Goal: Task Accomplishment & Management: Manage account settings

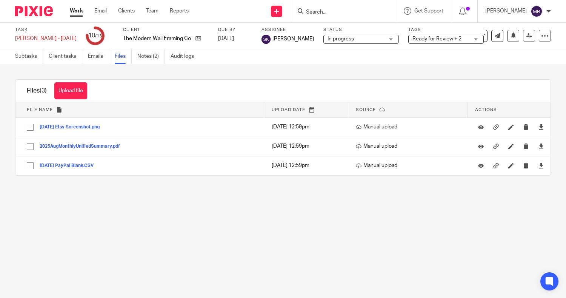
click at [78, 14] on link "Work" at bounding box center [76, 11] width 13 height 8
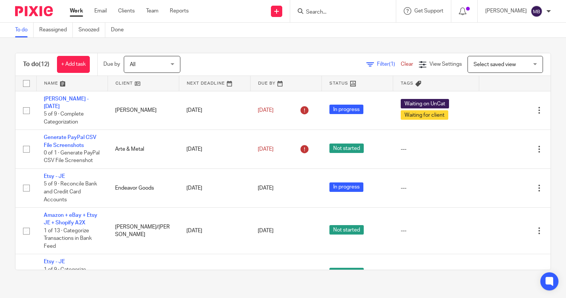
click at [339, 9] on input "Search" at bounding box center [339, 12] width 68 height 7
type input "endea"
click at [336, 38] on link at bounding box center [368, 32] width 128 height 17
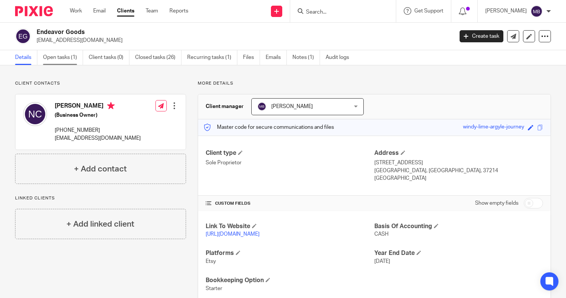
click at [54, 56] on link "Open tasks (1)" at bounding box center [63, 57] width 40 height 15
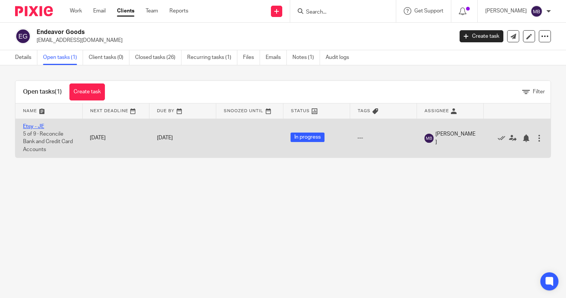
click at [33, 125] on link "Etsy - JE" at bounding box center [33, 126] width 21 height 5
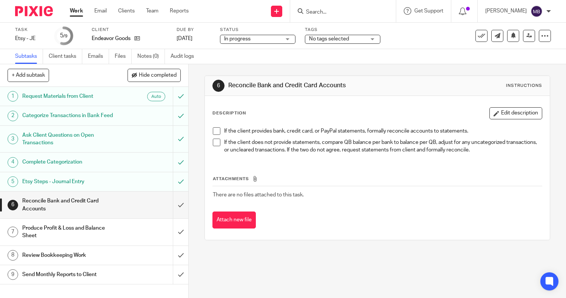
click at [141, 39] on div "Endeavor Goods" at bounding box center [129, 39] width 75 height 8
click at [139, 39] on icon at bounding box center [137, 38] width 6 height 6
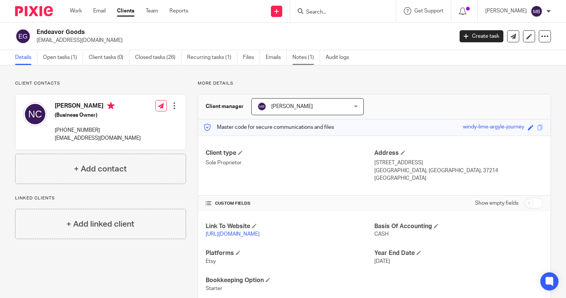
click at [307, 55] on link "Notes (1)" at bounding box center [306, 57] width 28 height 15
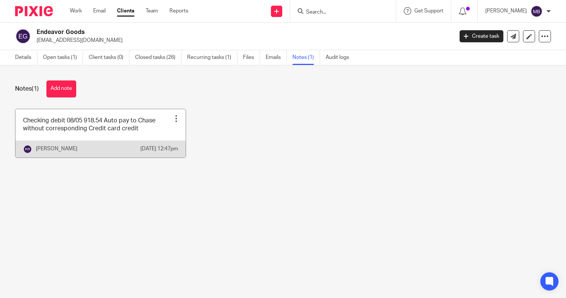
click at [169, 132] on link at bounding box center [100, 133] width 170 height 48
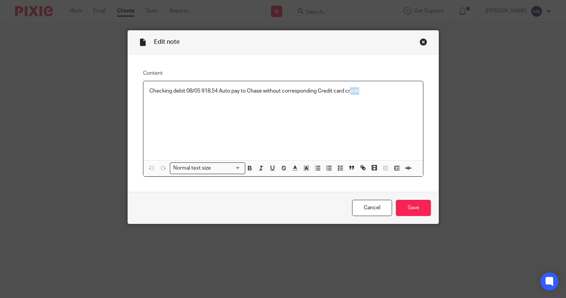
drag, startPoint x: 348, startPoint y: 105, endPoint x: 428, endPoint y: -56, distance: 179.9
click at [428, 0] on html "Work Email Clients Team Reports Work Email Clients Team Reports Settings Send n…" at bounding box center [283, 149] width 566 height 298
click at [420, 42] on div "Close this dialog window" at bounding box center [424, 42] width 8 height 8
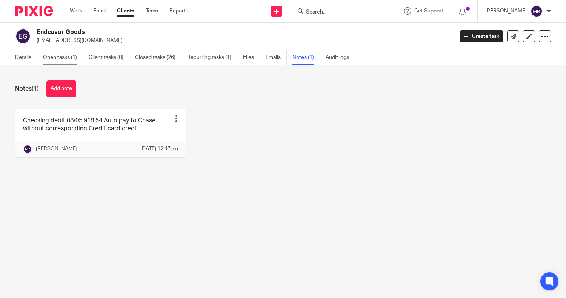
click at [58, 58] on link "Open tasks (1)" at bounding box center [63, 57] width 40 height 15
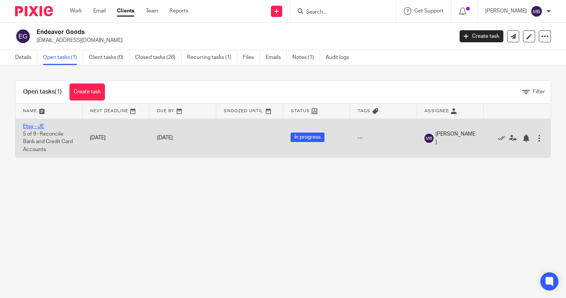
click at [38, 126] on link "Etsy - JE" at bounding box center [33, 126] width 21 height 5
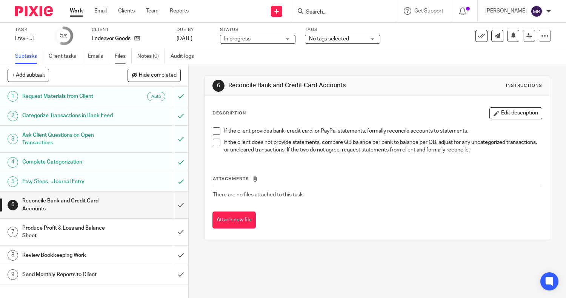
click at [119, 56] on link "Files" at bounding box center [123, 56] width 17 height 15
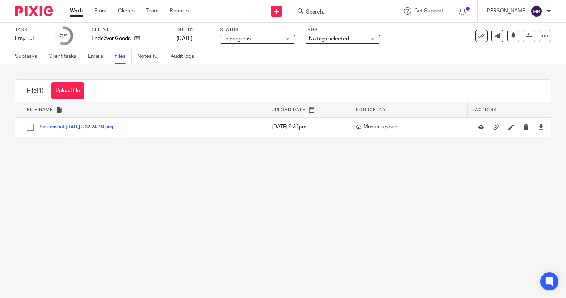
click at [73, 14] on link "Work" at bounding box center [76, 11] width 13 height 8
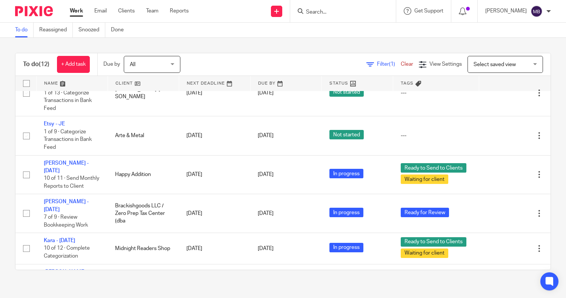
scroll to position [141, 0]
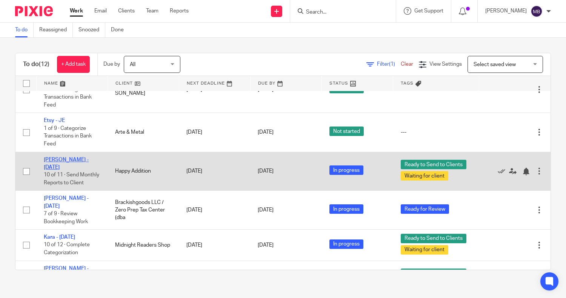
click at [84, 165] on link "Jules - August 2025" at bounding box center [66, 163] width 45 height 13
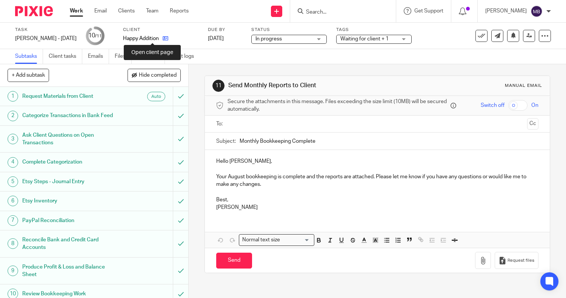
click at [163, 39] on icon at bounding box center [166, 38] width 6 height 6
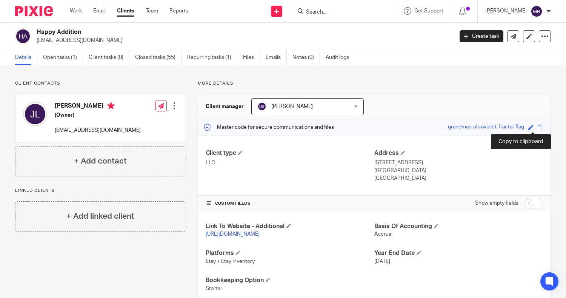
click at [537, 128] on span at bounding box center [540, 128] width 6 height 6
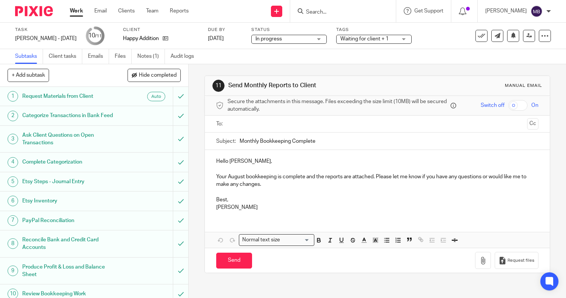
click at [508, 108] on input "checkbox" at bounding box center [517, 105] width 19 height 11
checkbox input "true"
click at [401, 126] on input "text" at bounding box center [377, 124] width 294 height 9
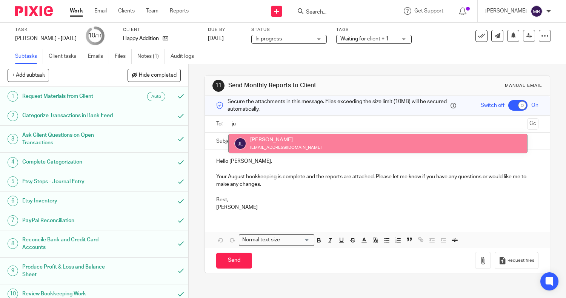
type input "ju"
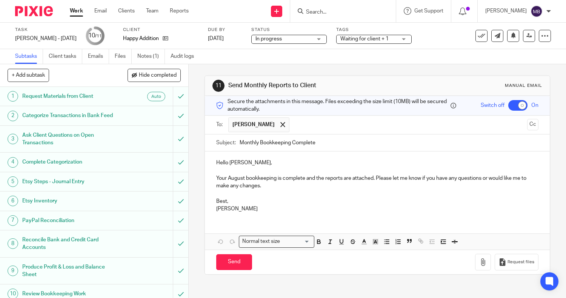
click at [302, 178] on p "Your August bookkeeping is complete and the reports are attached. Please let me…" at bounding box center [377, 181] width 323 height 15
click at [377, 181] on p "Your August bookkeeping is complete, and the reports are attached. Please let m…" at bounding box center [377, 181] width 323 height 15
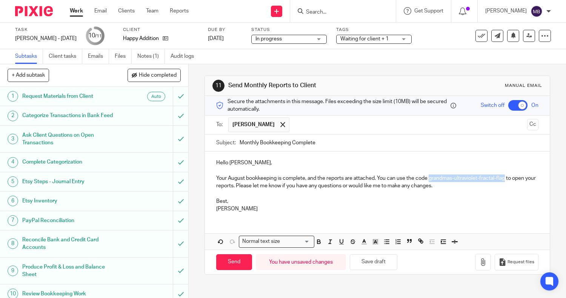
drag, startPoint x: 426, startPoint y: 179, endPoint x: 503, endPoint y: 180, distance: 76.6
click at [503, 180] on p "Your August bookkeeping is complete, and the reports are attached. You can use …" at bounding box center [377, 181] width 323 height 15
click at [317, 238] on icon "button" at bounding box center [318, 241] width 7 height 7
click at [353, 202] on p "Best," at bounding box center [377, 201] width 323 height 8
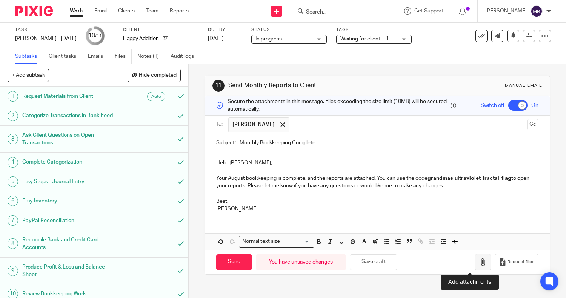
click at [475, 264] on button "button" at bounding box center [483, 262] width 16 height 17
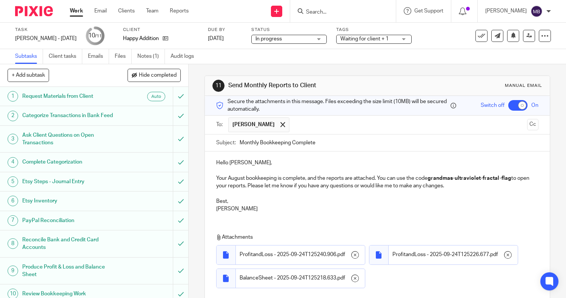
scroll to position [77, 0]
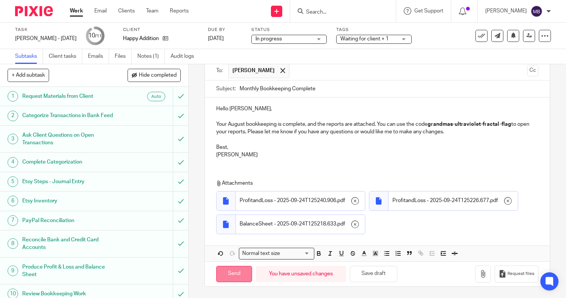
click at [216, 276] on input "Send" at bounding box center [234, 274] width 36 height 16
checkbox input "false"
type input "Sent"
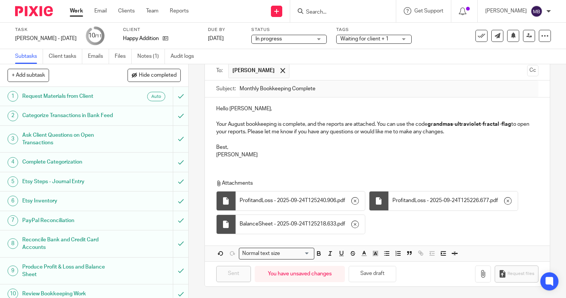
click at [77, 12] on link "Work" at bounding box center [76, 11] width 13 height 8
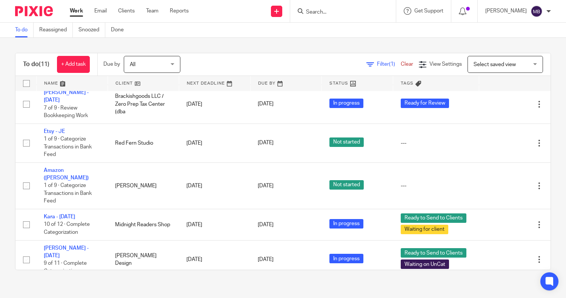
scroll to position [256, 0]
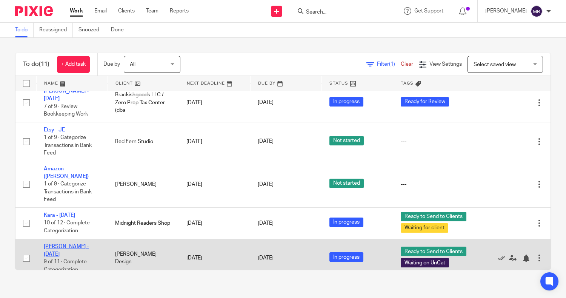
click at [72, 245] on link "[PERSON_NAME] - [DATE]" at bounding box center [66, 250] width 45 height 13
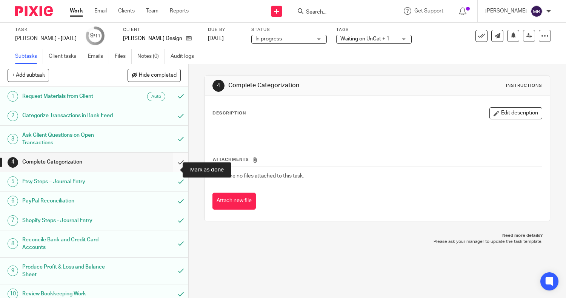
click at [170, 171] on input "submit" at bounding box center [94, 161] width 188 height 19
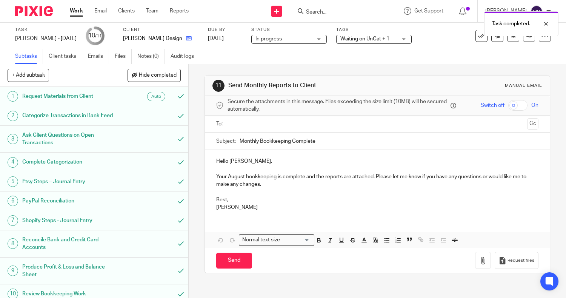
click at [186, 38] on icon at bounding box center [189, 38] width 6 height 6
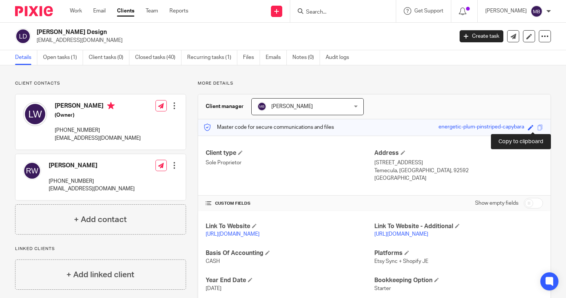
click at [537, 128] on span at bounding box center [540, 128] width 6 height 6
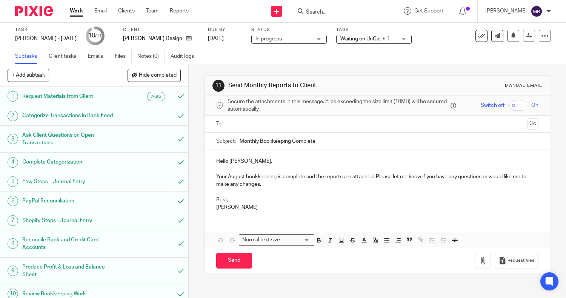
click at [508, 107] on input "checkbox" at bounding box center [517, 105] width 19 height 11
checkbox input "true"
click at [462, 123] on input "text" at bounding box center [377, 124] width 294 height 9
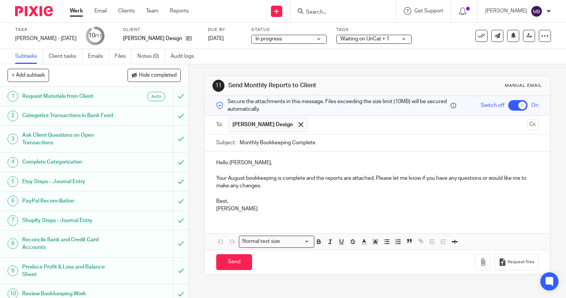
click at [303, 178] on p "Your August bookkeeping is complete and the reports are attached. Please let me…" at bounding box center [377, 181] width 323 height 15
click at [374, 180] on p "Your August bookkeeping is complete, and the reports are attached. Please let m…" at bounding box center [377, 181] width 323 height 15
drag, startPoint x: 375, startPoint y: 180, endPoint x: 389, endPoint y: 174, distance: 15.4
click at [389, 174] on p "Your August bookkeeping is complete, and the reports are attached. Please let m…" at bounding box center [377, 181] width 323 height 15
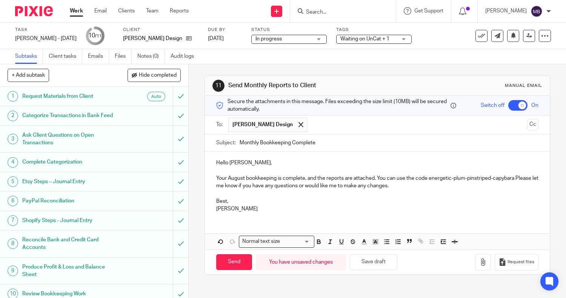
click at [387, 167] on p at bounding box center [377, 171] width 323 height 8
click at [516, 178] on p "Your August bookkeeping is complete, and the reports are attached. You can use …" at bounding box center [377, 181] width 323 height 15
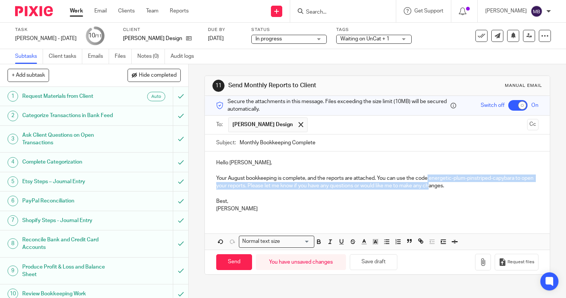
drag, startPoint x: 426, startPoint y: 178, endPoint x: 441, endPoint y: 182, distance: 15.9
click at [441, 182] on p "Your August bookkeeping is complete, and the reports are attached. You can use …" at bounding box center [377, 181] width 323 height 15
click at [475, 176] on p "Your August bookkeeping is complete, and the reports are attached. You can use …" at bounding box center [377, 181] width 323 height 15
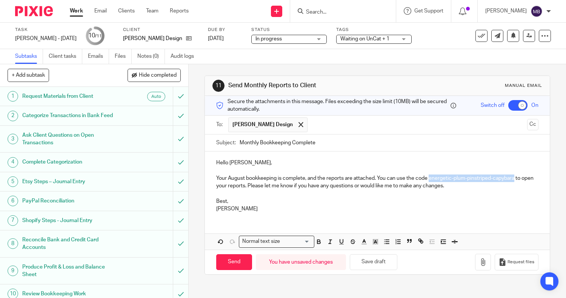
drag, startPoint x: 427, startPoint y: 178, endPoint x: 513, endPoint y: 180, distance: 85.3
click at [513, 180] on p "Your August bookkeeping is complete, and the reports are attached. You can use …" at bounding box center [377, 181] width 323 height 15
click at [319, 237] on button "button" at bounding box center [318, 241] width 9 height 9
click at [371, 212] on p "Michelle" at bounding box center [377, 209] width 323 height 8
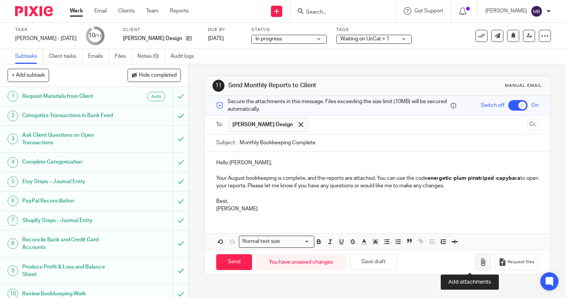
click at [479, 260] on icon "button" at bounding box center [483, 262] width 8 height 8
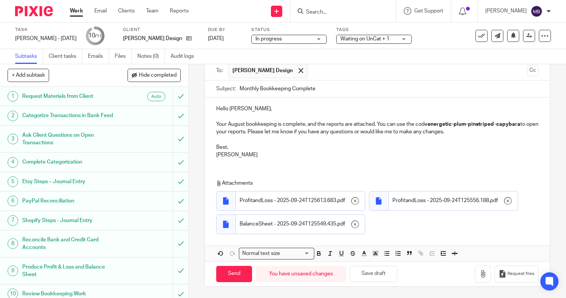
scroll to position [77, 0]
click at [221, 271] on input "Send" at bounding box center [234, 274] width 36 height 16
checkbox input "false"
type input "Sent"
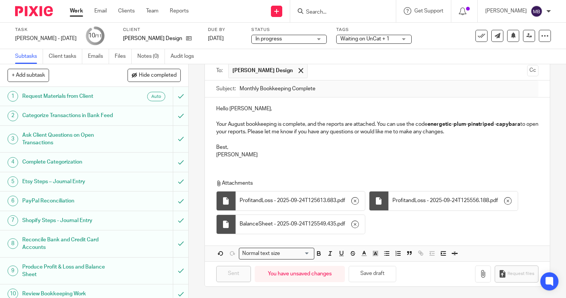
click at [482, 233] on div "Attachments ProfitandLoss - 2025-09-24T125613.683 . pdf ProfitandLoss - 2025-09…" at bounding box center [374, 208] width 316 height 58
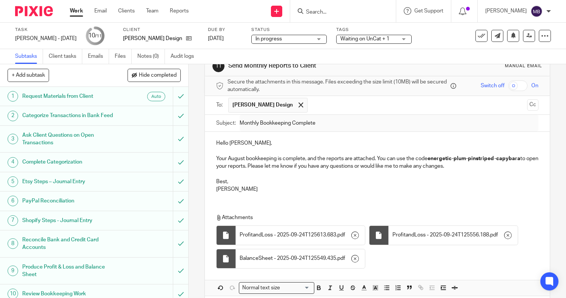
scroll to position [0, 0]
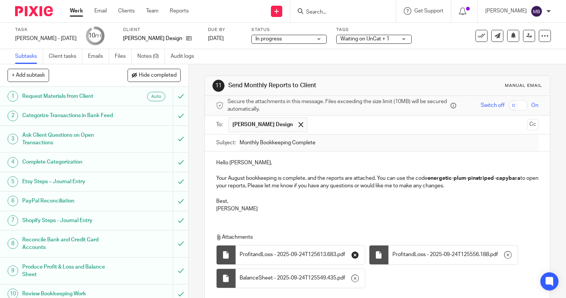
click at [355, 258] on button "button" at bounding box center [355, 255] width 12 height 12
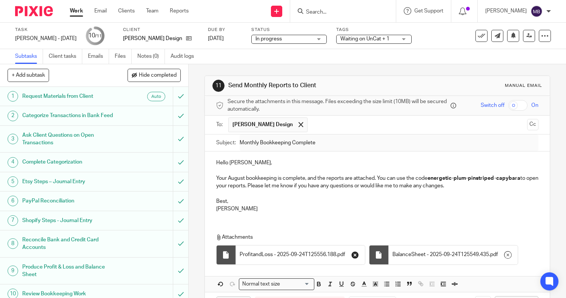
click at [354, 250] on button "button" at bounding box center [355, 255] width 12 height 12
click at [357, 256] on icon "button" at bounding box center [355, 255] width 8 height 8
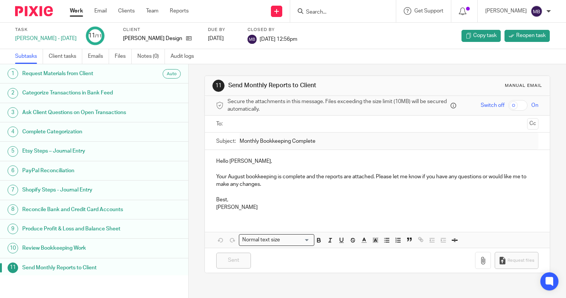
click at [408, 125] on input "text" at bounding box center [377, 124] width 294 height 9
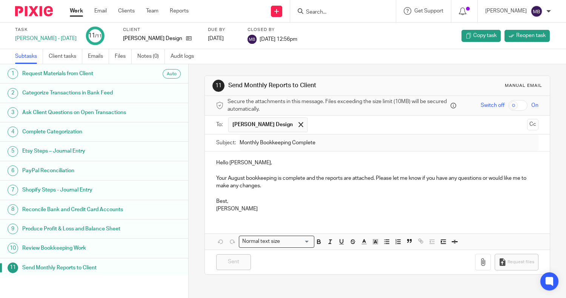
click at [308, 174] on p "Your August bookkeeping is complete and the reports are attached. Please let me…" at bounding box center [377, 181] width 323 height 15
click at [375, 177] on p "Your August bookkeeping is complete, and the reports are attached. Please let m…" at bounding box center [377, 181] width 323 height 15
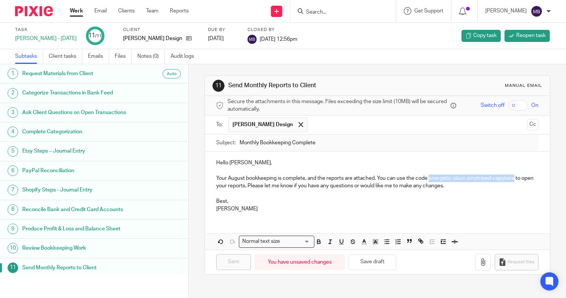
drag, startPoint x: 428, startPoint y: 179, endPoint x: 513, endPoint y: 177, distance: 84.9
click at [513, 177] on p "Your August bookkeeping is complete, and the reports are attached. You can use …" at bounding box center [377, 181] width 323 height 15
click at [316, 245] on button "button" at bounding box center [318, 241] width 9 height 9
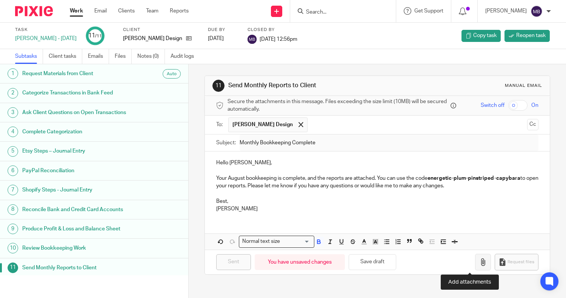
click at [479, 261] on icon "button" at bounding box center [483, 262] width 8 height 8
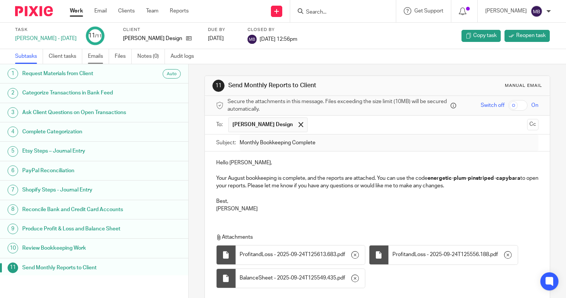
click at [90, 54] on link "Emails" at bounding box center [98, 56] width 21 height 15
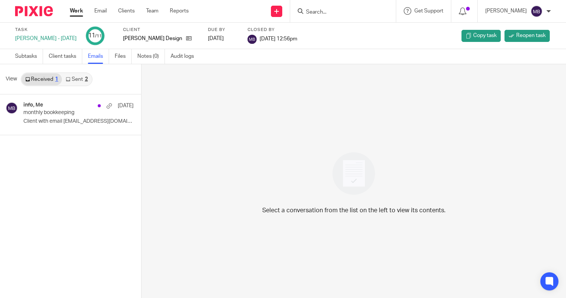
click at [76, 77] on link "Sent 2" at bounding box center [76, 79] width 29 height 12
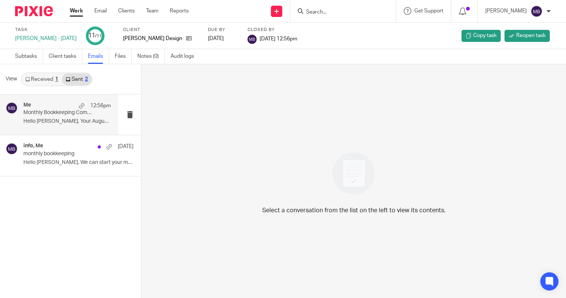
click at [95, 118] on div "Me 12:56pm Monthly Bookkeeping Complete Hello Laurane, Your August bookkeeping …" at bounding box center [67, 114] width 88 height 25
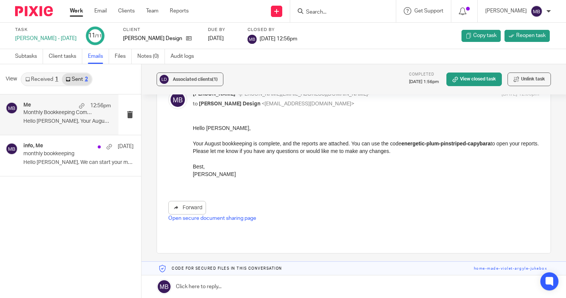
scroll to position [58, 0]
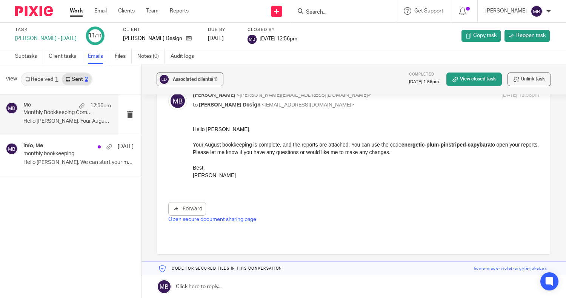
click at [230, 220] on link "Open secure document sharing page" at bounding box center [212, 219] width 88 height 5
click at [530, 269] on link at bounding box center [353, 268] width 424 height 14
click at [78, 9] on link "Work" at bounding box center [76, 11] width 13 height 8
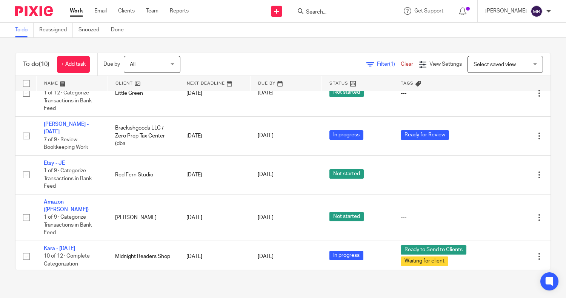
scroll to position [225, 0]
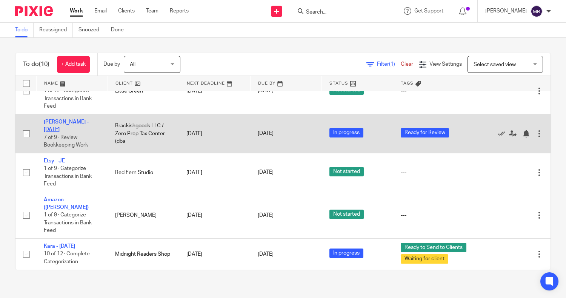
click at [54, 131] on link "Joel - Aug 2025" at bounding box center [66, 125] width 45 height 13
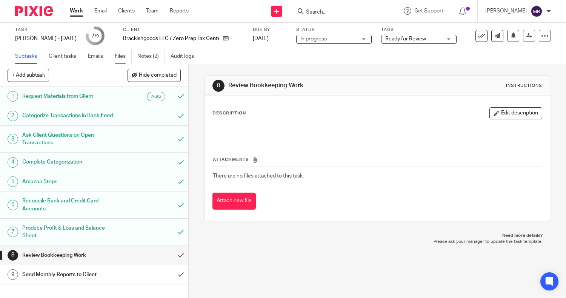
click at [126, 59] on link "Files" at bounding box center [123, 56] width 17 height 15
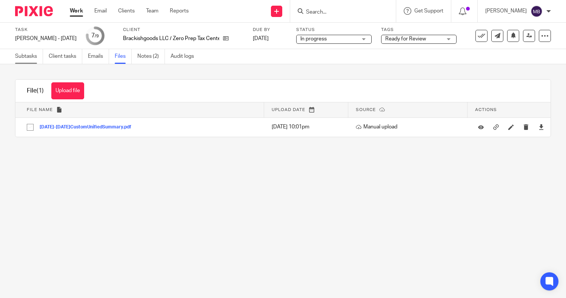
click at [30, 53] on link "Subtasks" at bounding box center [29, 56] width 28 height 15
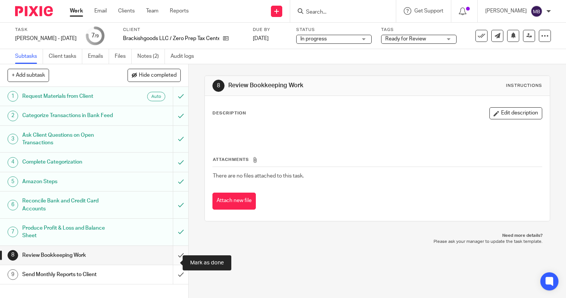
click at [172, 263] on input "submit" at bounding box center [94, 255] width 188 height 19
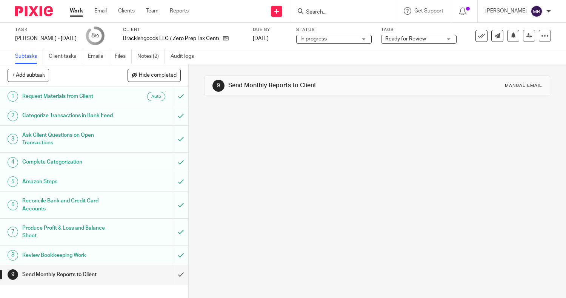
click at [392, 36] on span "Ready for Review" at bounding box center [405, 38] width 41 height 5
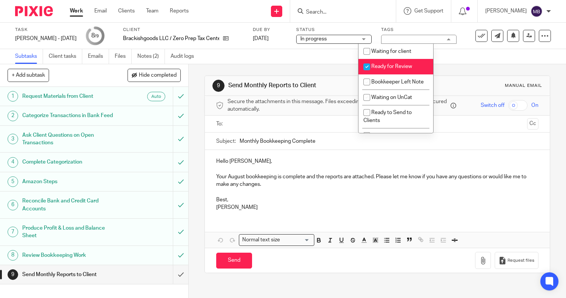
click at [380, 65] on span "Ready for Review" at bounding box center [391, 66] width 41 height 5
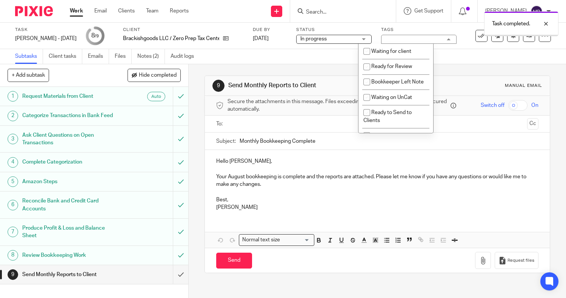
checkbox input "false"
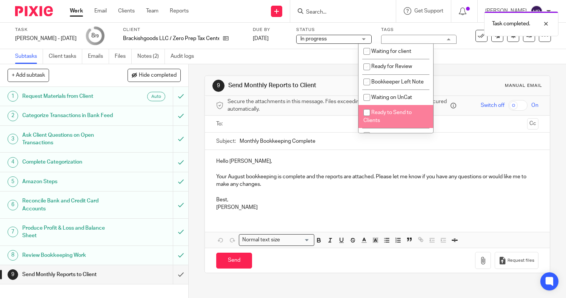
click at [379, 119] on span "Ready to Send to Clients" at bounding box center [387, 116] width 48 height 13
checkbox input "true"
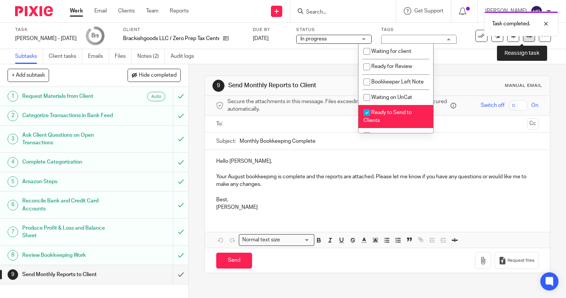
click at [523, 40] on link at bounding box center [529, 36] width 12 height 12
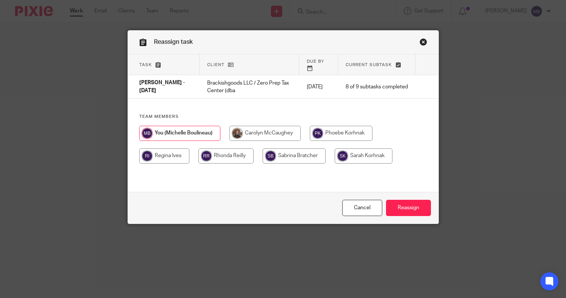
click at [172, 149] on input "radio" at bounding box center [164, 155] width 50 height 15
radio input "true"
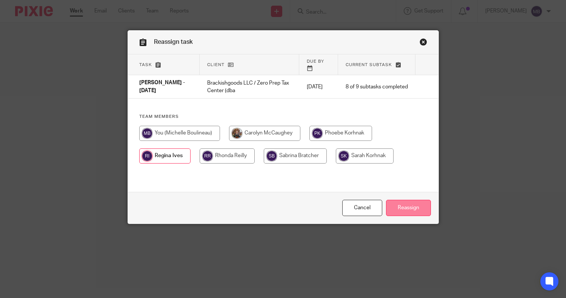
click at [408, 201] on input "Reassign" at bounding box center [408, 208] width 45 height 16
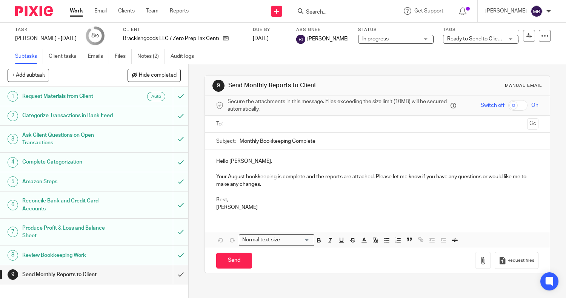
click at [75, 9] on link "Work" at bounding box center [76, 11] width 13 height 8
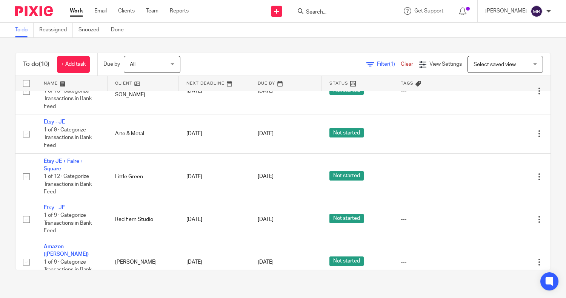
scroll to position [236, 0]
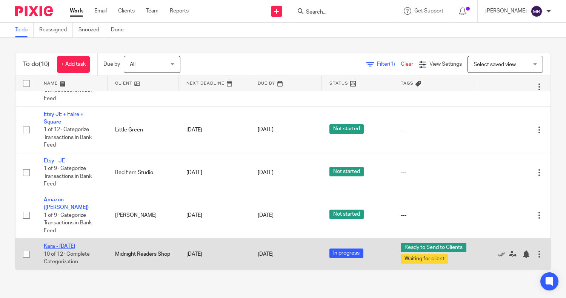
click at [75, 245] on link "Kara - [DATE]" at bounding box center [59, 245] width 31 height 5
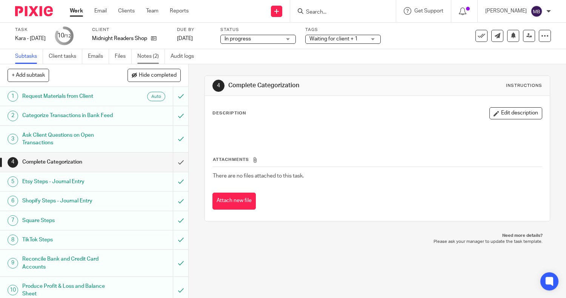
click at [150, 60] on link "Notes (2)" at bounding box center [151, 56] width 28 height 15
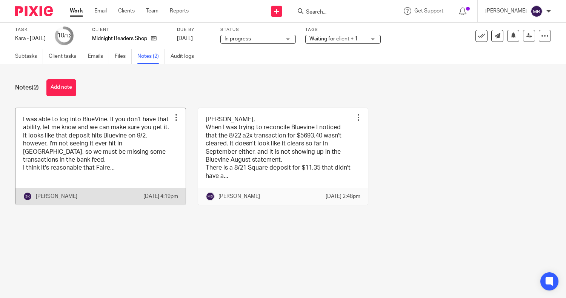
click at [128, 177] on link at bounding box center [100, 156] width 170 height 97
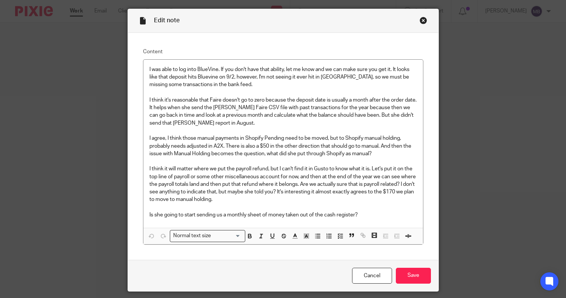
scroll to position [19, 0]
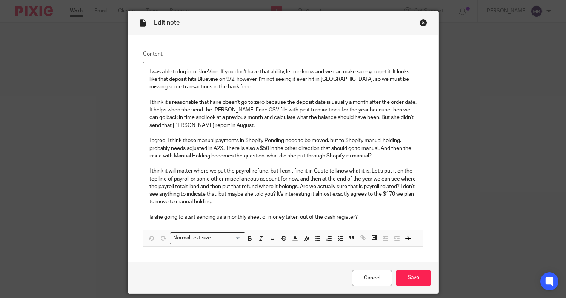
click at [420, 23] on div "Close this dialog window" at bounding box center [424, 23] width 8 height 8
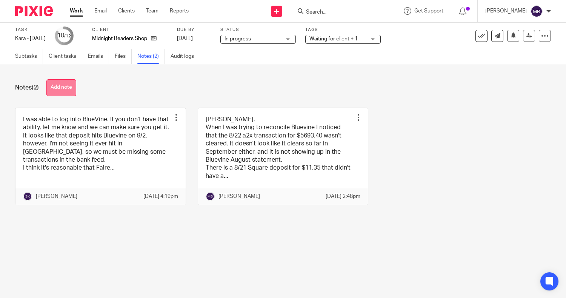
click at [67, 83] on button "Add note" at bounding box center [61, 87] width 30 height 17
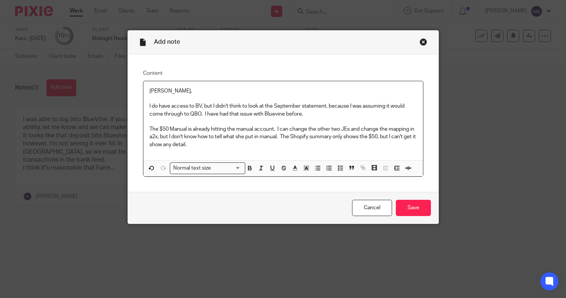
click at [198, 147] on p "The $50 Manual is already hitting the manual account. I can change the other tw…" at bounding box center [282, 136] width 267 height 23
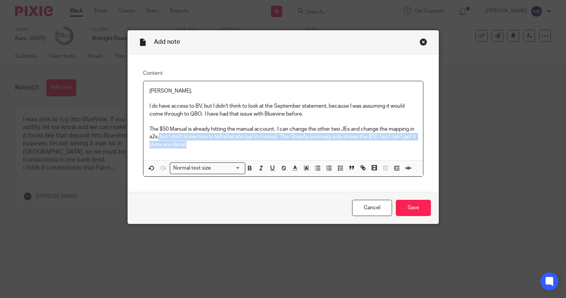
drag, startPoint x: 161, startPoint y: 135, endPoint x: 206, endPoint y: 148, distance: 46.9
click at [206, 148] on p "The $50 Manual is already hitting the manual account. I can change the other tw…" at bounding box center [282, 136] width 267 height 23
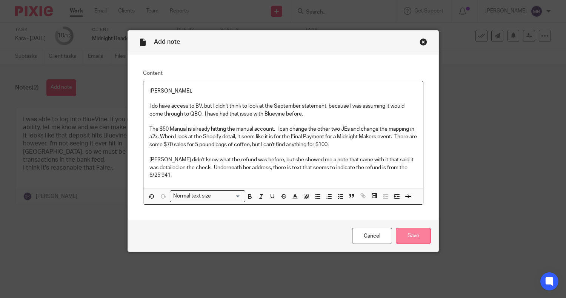
click at [405, 230] on input "Save" at bounding box center [413, 235] width 35 height 16
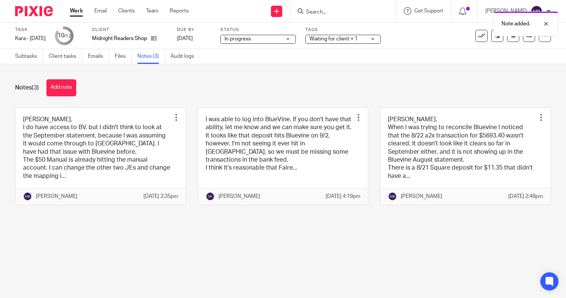
click at [281, 40] on span "In progress" at bounding box center [252, 39] width 57 height 8
click at [383, 83] on div "Notes (3) Add note" at bounding box center [283, 87] width 536 height 17
click at [358, 41] on span "Waiting for client + 1" at bounding box center [333, 38] width 48 height 5
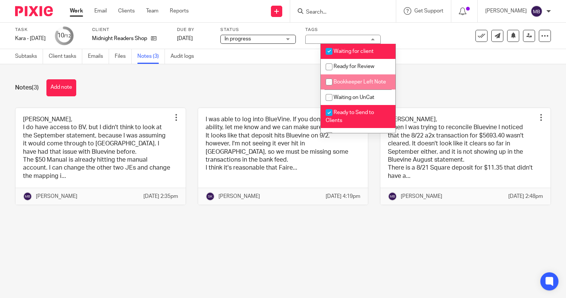
click at [352, 80] on span "Bookkeeper Left Note" at bounding box center [360, 81] width 52 height 5
checkbox input "true"
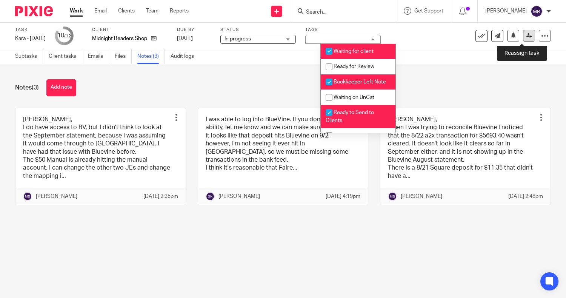
click at [523, 38] on link at bounding box center [529, 36] width 12 height 12
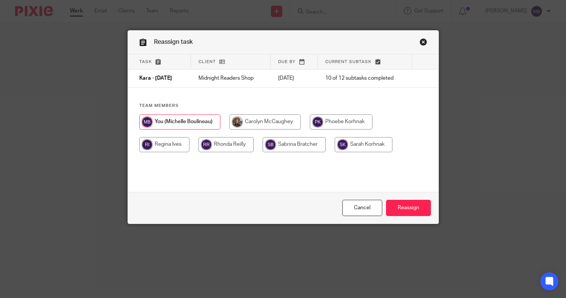
click at [355, 149] on input "radio" at bounding box center [364, 144] width 58 height 15
radio input "true"
click at [409, 208] on input "Reassign" at bounding box center [408, 208] width 45 height 16
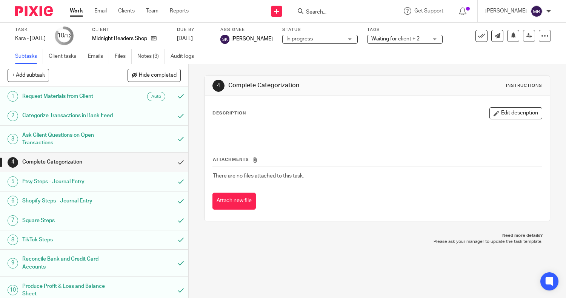
click at [327, 15] on form at bounding box center [345, 10] width 80 height 9
drag, startPoint x: 327, startPoint y: 15, endPoint x: 349, endPoint y: 14, distance: 22.3
click at [349, 14] on form at bounding box center [345, 10] width 80 height 9
click at [349, 14] on input "Search" at bounding box center [339, 12] width 68 height 7
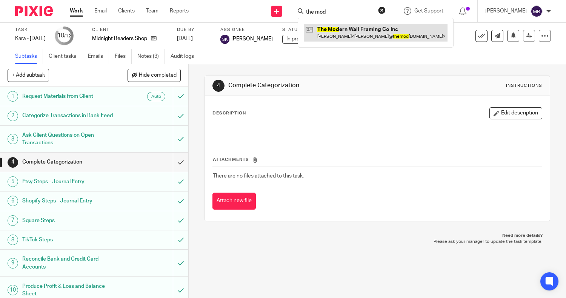
type input "the mod"
click at [343, 30] on link at bounding box center [376, 32] width 144 height 17
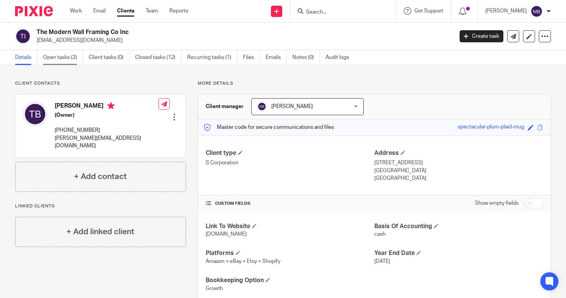
click at [49, 60] on link "Open tasks (2)" at bounding box center [63, 57] width 40 height 15
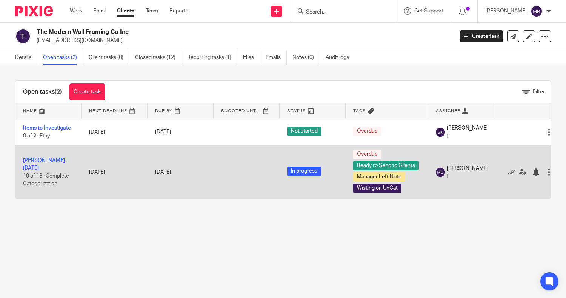
click at [52, 159] on td "[PERSON_NAME] - [DATE] 10 of 13 · Complete Categorization" at bounding box center [48, 171] width 66 height 53
click at [55, 167] on td "Tim - August 2025 10 of 13 · Complete Categorization" at bounding box center [48, 171] width 66 height 53
click at [52, 164] on link "Tim - August 2025" at bounding box center [45, 164] width 45 height 13
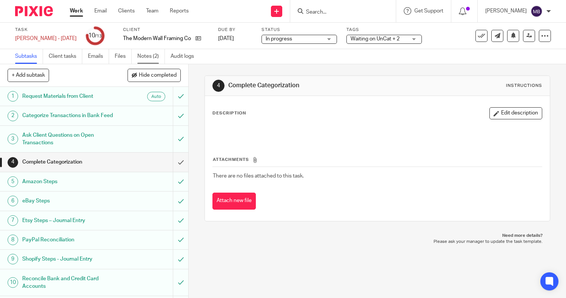
click at [150, 55] on link "Notes (2)" at bounding box center [151, 56] width 28 height 15
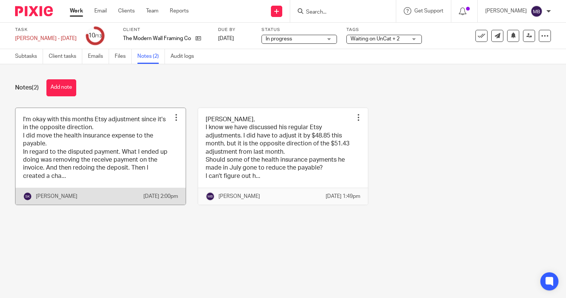
click at [94, 143] on link at bounding box center [100, 156] width 170 height 97
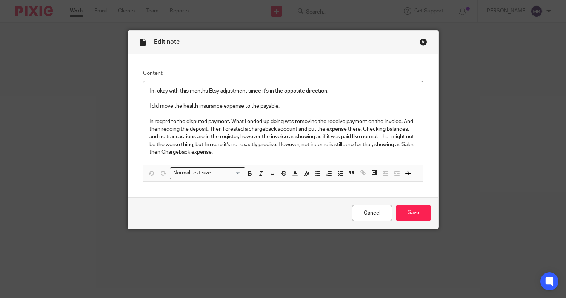
click at [421, 40] on div "Close this dialog window" at bounding box center [424, 42] width 8 height 8
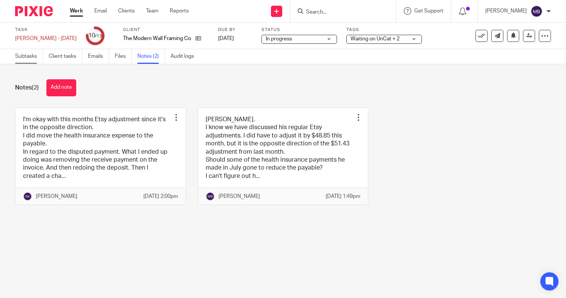
click at [25, 56] on link "Subtasks" at bounding box center [29, 56] width 28 height 15
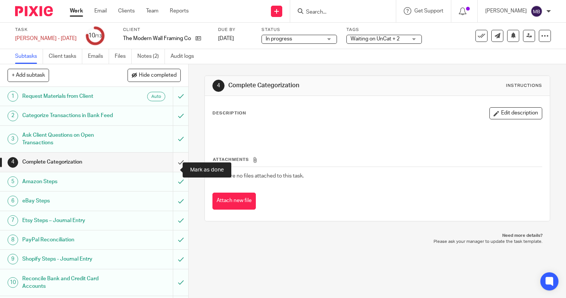
click at [174, 171] on input "submit" at bounding box center [94, 161] width 188 height 19
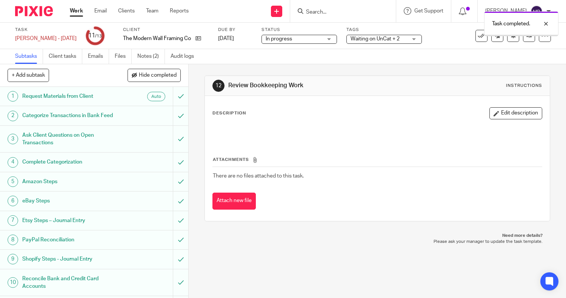
click at [195, 40] on icon at bounding box center [198, 38] width 6 height 6
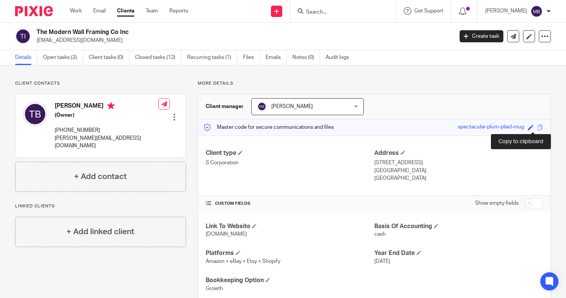
click at [537, 128] on span at bounding box center [540, 128] width 6 height 6
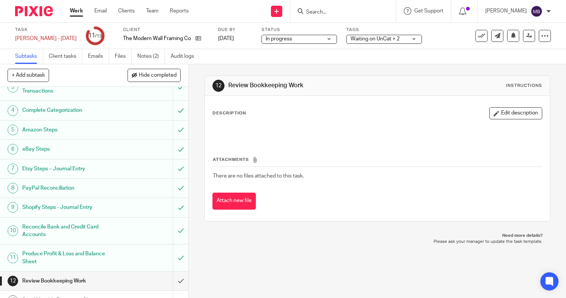
scroll to position [72, 0]
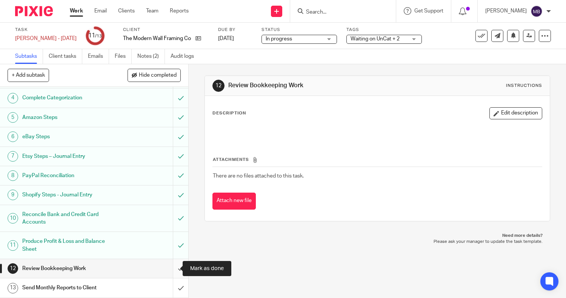
click at [171, 269] on input "submit" at bounding box center [94, 268] width 188 height 19
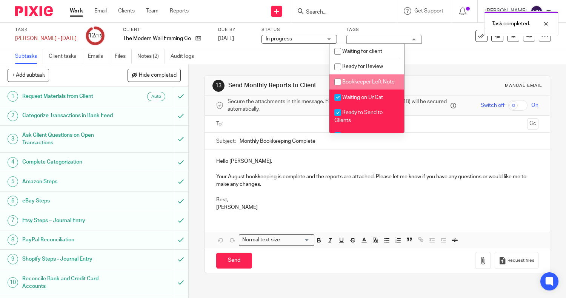
click at [508, 105] on input "checkbox" at bounding box center [517, 105] width 19 height 11
checkbox input "true"
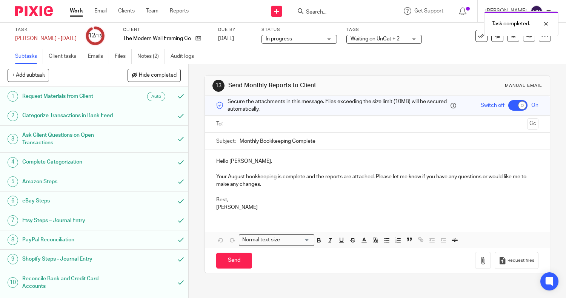
click at [395, 122] on input "text" at bounding box center [377, 124] width 294 height 9
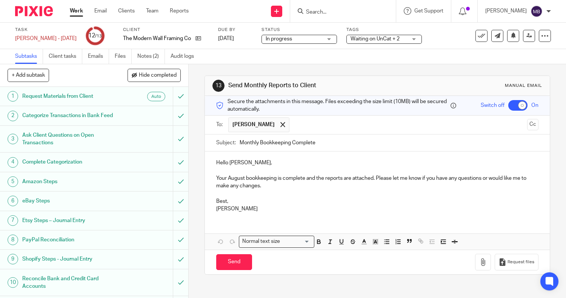
click at [304, 178] on p "Your August bookkeeping is complete and the reports are attached. Please let me…" at bounding box center [377, 181] width 323 height 15
click at [375, 178] on p "Your August bookkeeping is complete, and the reports are attached. Please let m…" at bounding box center [377, 181] width 323 height 15
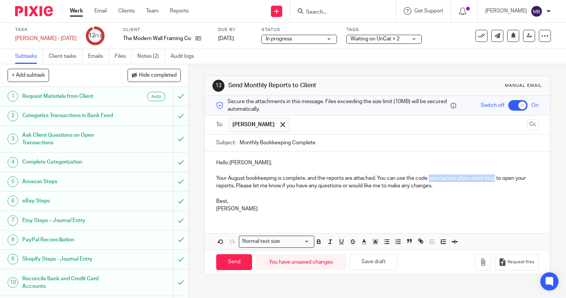
drag, startPoint x: 428, startPoint y: 177, endPoint x: 495, endPoint y: 178, distance: 67.2
click at [495, 178] on p "Your August bookkeeping is complete, and the reports are attached. You can use …" at bounding box center [377, 181] width 323 height 15
click at [315, 244] on icon "button" at bounding box center [318, 241] width 7 height 7
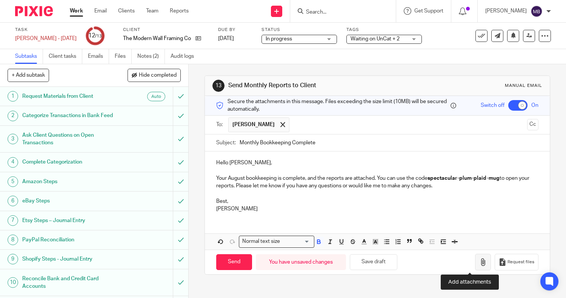
click at [479, 264] on icon "button" at bounding box center [483, 262] width 8 height 8
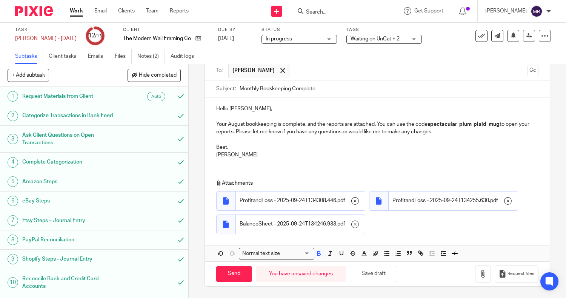
scroll to position [77, 0]
click at [481, 179] on div "Attachments ProfitandLoss - 2025-09-24T134308.446 . pdf ProfitandLoss - 2025-09…" at bounding box center [374, 208] width 316 height 58
click at [239, 270] on input "Send" at bounding box center [234, 274] width 36 height 16
checkbox input "false"
type input "Sent"
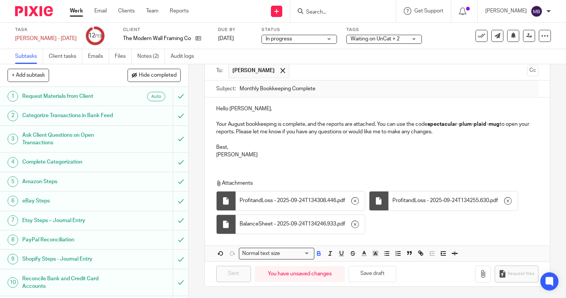
click at [77, 9] on link "Work" at bounding box center [76, 11] width 13 height 8
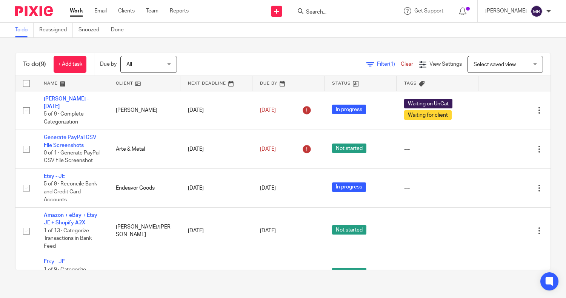
click at [338, 18] on div at bounding box center [343, 11] width 106 height 22
click at [324, 15] on input "Search" at bounding box center [339, 12] width 68 height 7
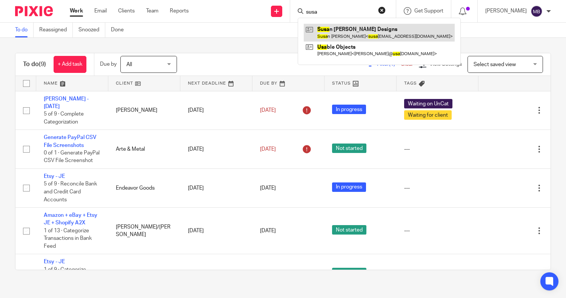
type input "susa"
click at [327, 28] on link at bounding box center [379, 32] width 151 height 17
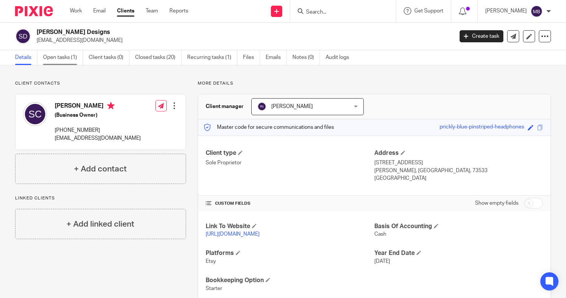
click at [55, 56] on link "Open tasks (1)" at bounding box center [63, 57] width 40 height 15
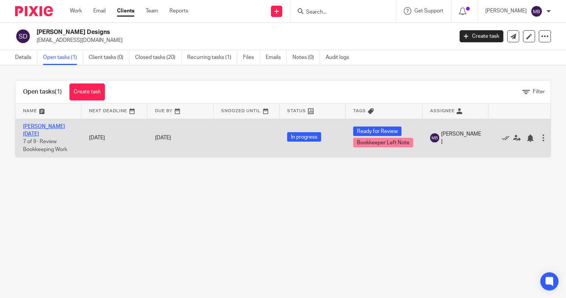
click at [55, 124] on link "[PERSON_NAME] [DATE]" at bounding box center [44, 130] width 42 height 13
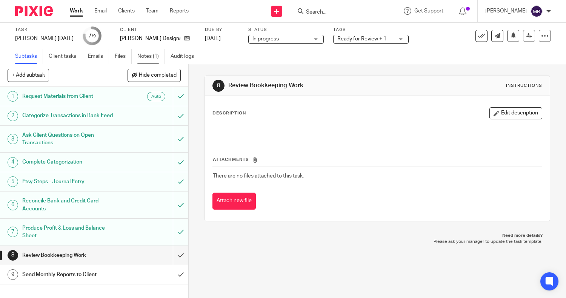
click at [152, 55] on link "Notes (1)" at bounding box center [151, 56] width 28 height 15
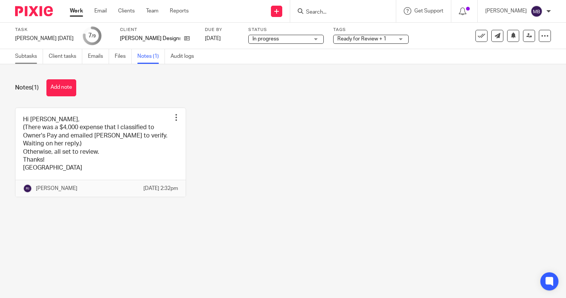
click at [27, 57] on link "Subtasks" at bounding box center [29, 56] width 28 height 15
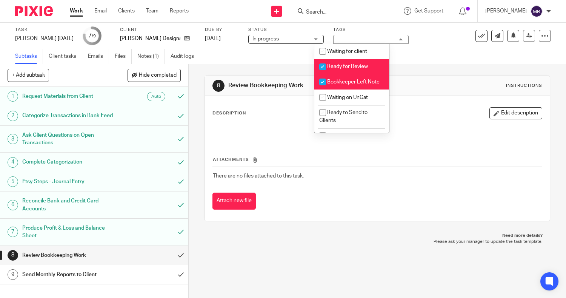
click at [347, 83] on span "Bookkeeper Left Note" at bounding box center [353, 81] width 52 height 5
checkbox input "false"
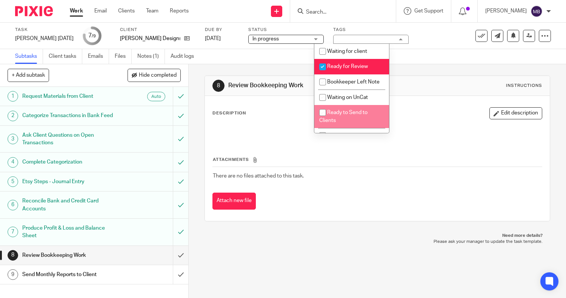
click at [338, 120] on span "Ready to Send to Clients" at bounding box center [343, 116] width 48 height 13
checkbox input "true"
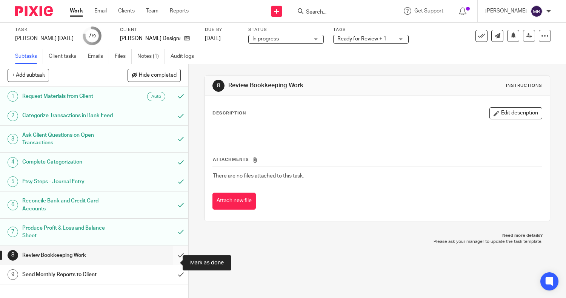
click at [171, 261] on input "submit" at bounding box center [94, 255] width 188 height 19
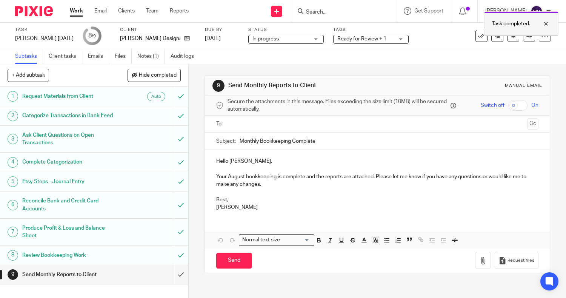
click at [545, 25] on div at bounding box center [540, 23] width 20 height 9
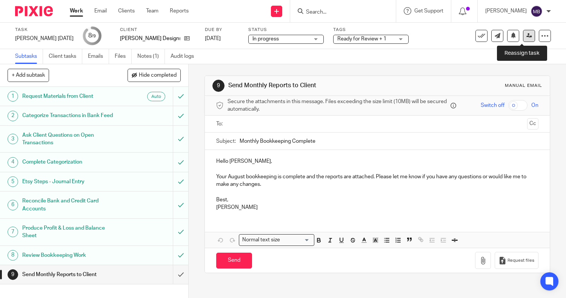
click at [526, 37] on icon at bounding box center [529, 36] width 6 height 6
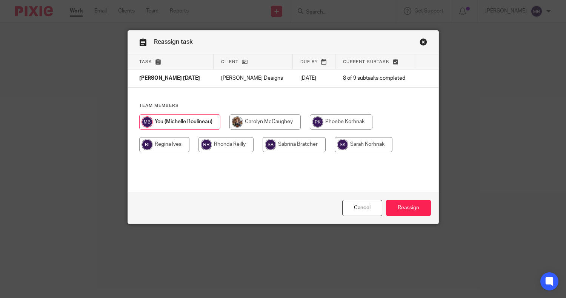
click at [162, 145] on input "radio" at bounding box center [164, 144] width 50 height 15
radio input "true"
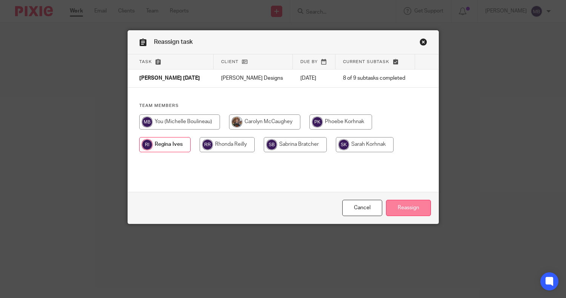
click at [414, 208] on input "Reassign" at bounding box center [408, 208] width 45 height 16
